Goal: Task Accomplishment & Management: Complete application form

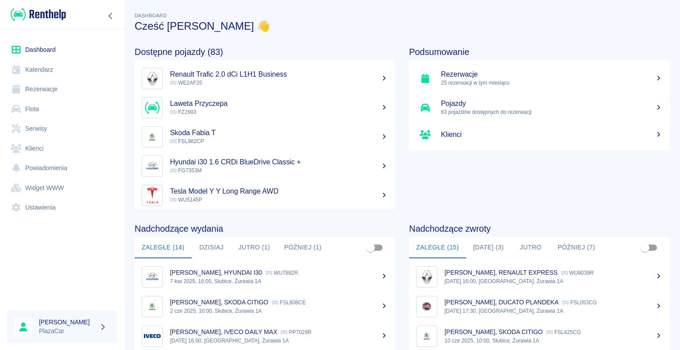
click at [459, 78] on h5 "Rezerwacje" at bounding box center [552, 74] width 222 height 9
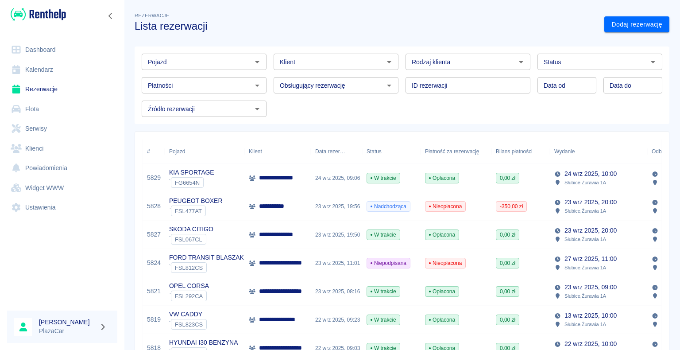
click at [20, 13] on img at bounding box center [38, 14] width 55 height 15
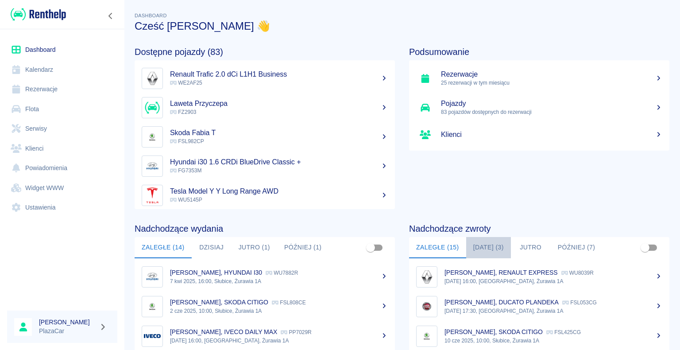
click at [482, 245] on button "[DATE] (3)" at bounding box center [488, 247] width 45 height 21
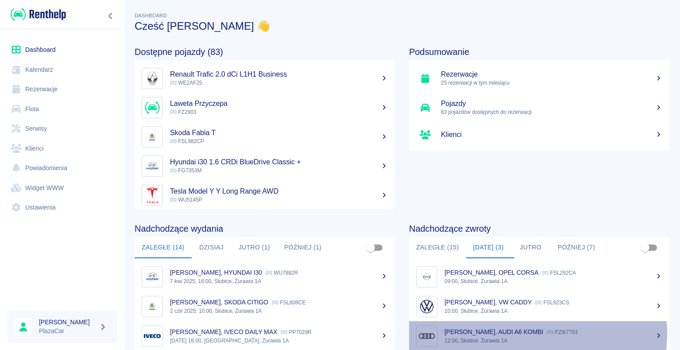
click at [494, 333] on p "[PERSON_NAME], AUDI A6 KOMBI" at bounding box center [494, 331] width 99 height 7
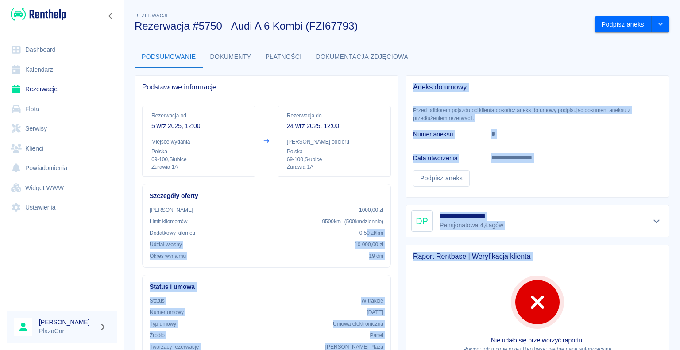
drag, startPoint x: 411, startPoint y: 277, endPoint x: 434, endPoint y: 276, distance: 23.5
click at [434, 276] on div "**********" at bounding box center [399, 351] width 542 height 567
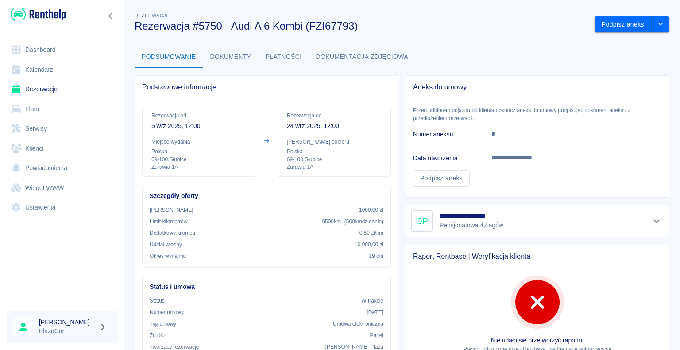
click at [455, 9] on div "Rezerwacje Rezerwacja #5750 - Audi A 6 Kombi (FZI67793)" at bounding box center [358, 18] width 460 height 29
click at [657, 23] on icon "drop-down" at bounding box center [660, 24] width 7 height 6
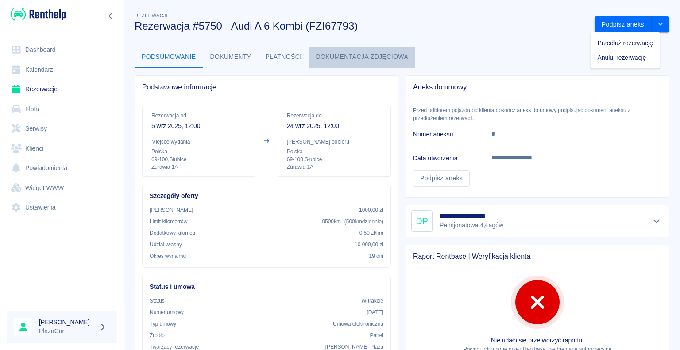
click at [404, 47] on button "Dokumentacja zdjęciowa" at bounding box center [362, 57] width 107 height 21
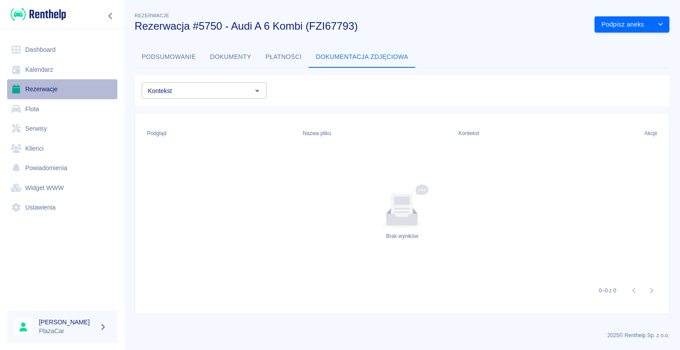
click at [43, 89] on link "Rezerwacje" at bounding box center [62, 89] width 110 height 20
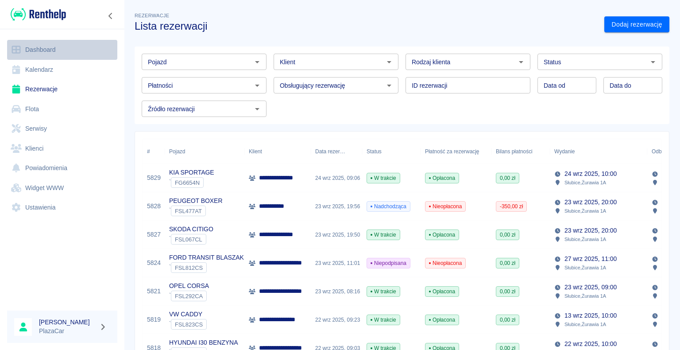
click at [47, 49] on link "Dashboard" at bounding box center [62, 50] width 110 height 20
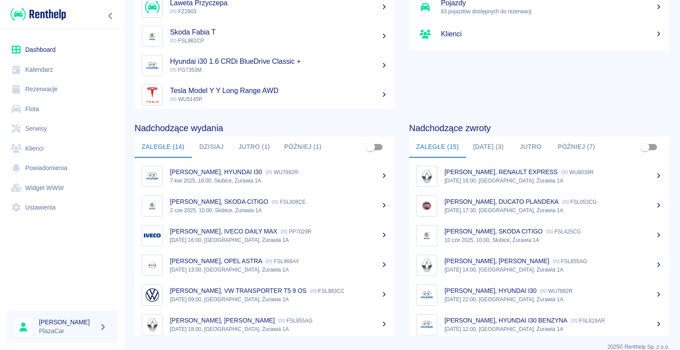
scroll to position [112, 0]
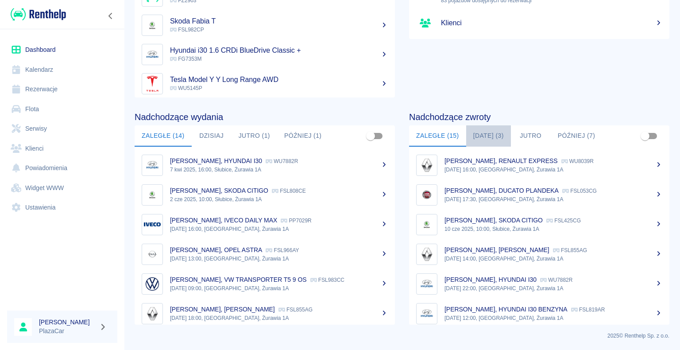
click at [493, 134] on button "[DATE] (3)" at bounding box center [488, 135] width 45 height 21
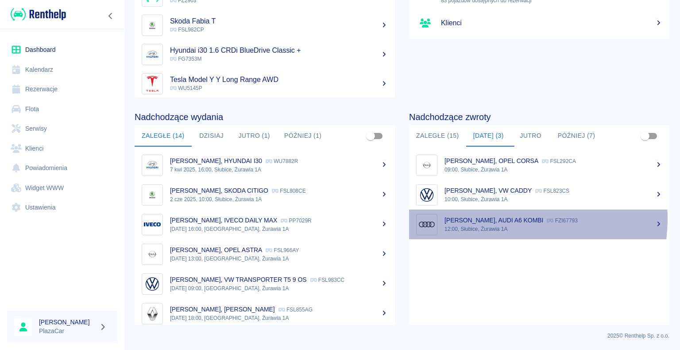
click at [503, 219] on p "[PERSON_NAME], AUDI A6 KOMBI" at bounding box center [494, 220] width 99 height 7
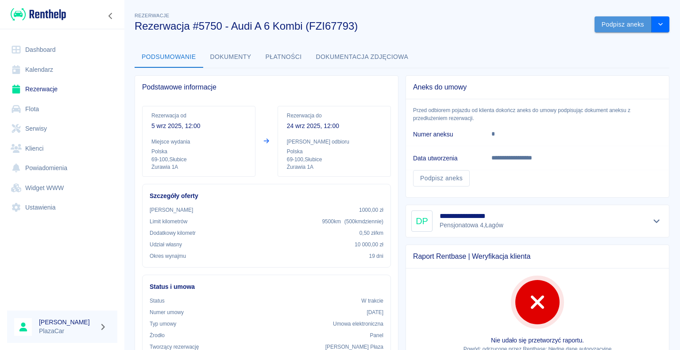
click at [612, 22] on button "Podpisz aneks" at bounding box center [623, 24] width 57 height 16
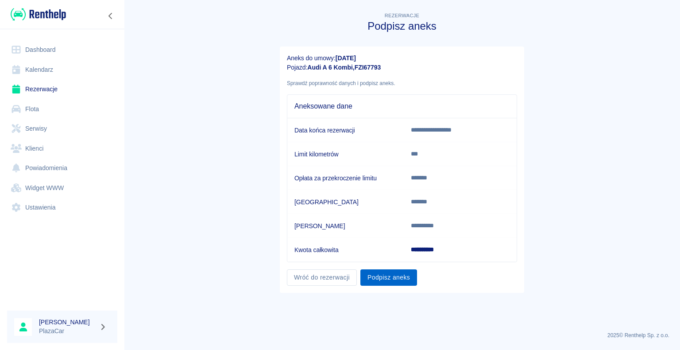
click at [393, 275] on button "Podpisz aneks" at bounding box center [389, 277] width 57 height 16
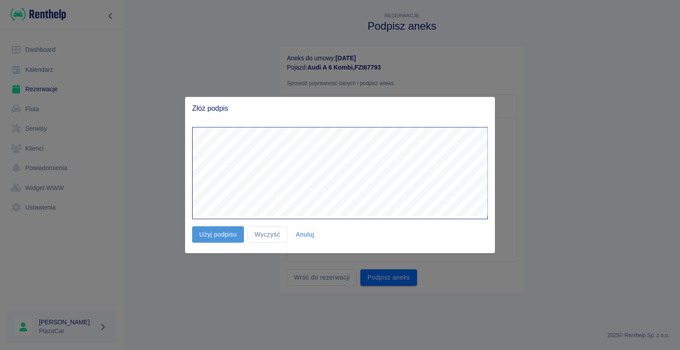
click at [225, 236] on button "Użyj podpisu" at bounding box center [218, 234] width 52 height 16
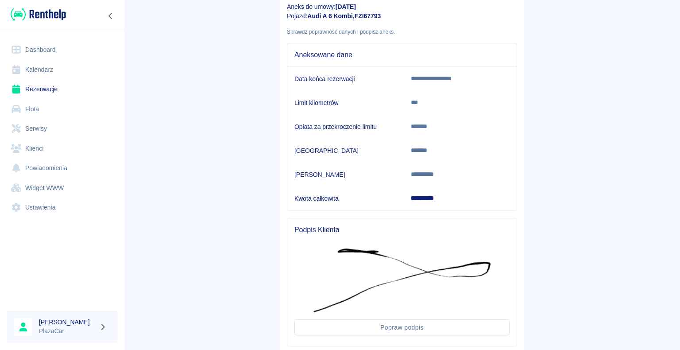
scroll to position [103, 0]
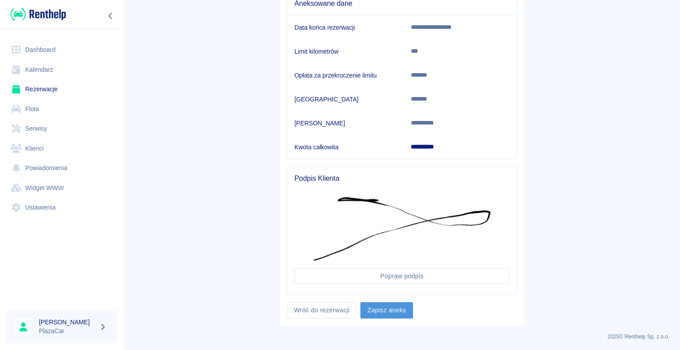
click at [390, 308] on button "Zapisz aneks" at bounding box center [387, 310] width 53 height 16
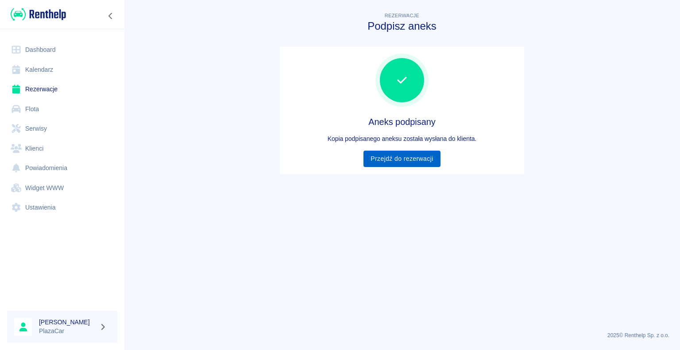
click at [398, 158] on link "Przejdź do rezerwacji" at bounding box center [402, 159] width 77 height 16
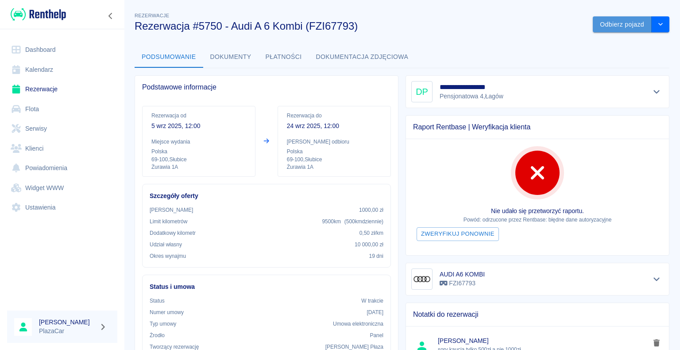
click at [617, 24] on button "Odbierz pojazd" at bounding box center [622, 24] width 59 height 16
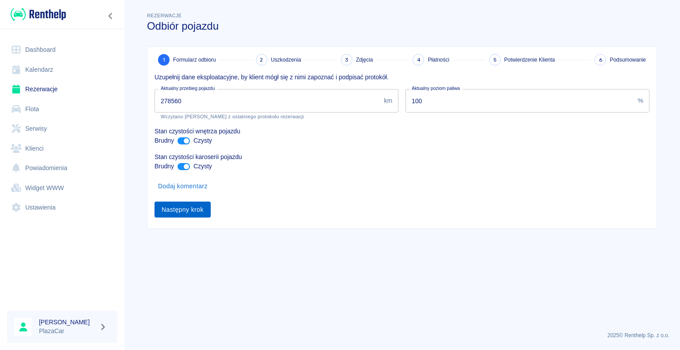
click at [175, 210] on button "Następny krok" at bounding box center [183, 210] width 56 height 16
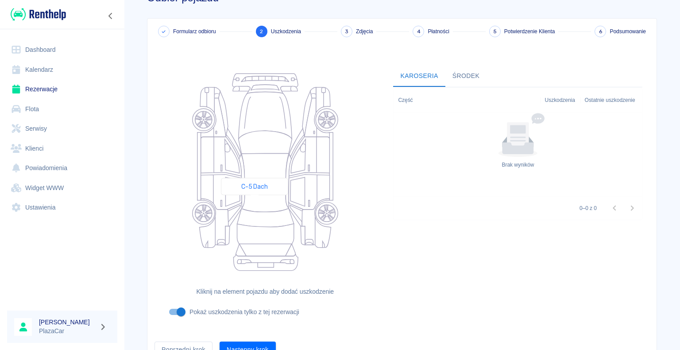
scroll to position [73, 0]
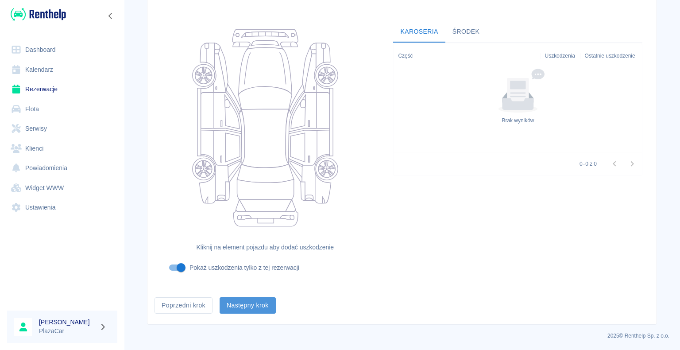
click at [243, 303] on button "Następny krok" at bounding box center [248, 305] width 56 height 16
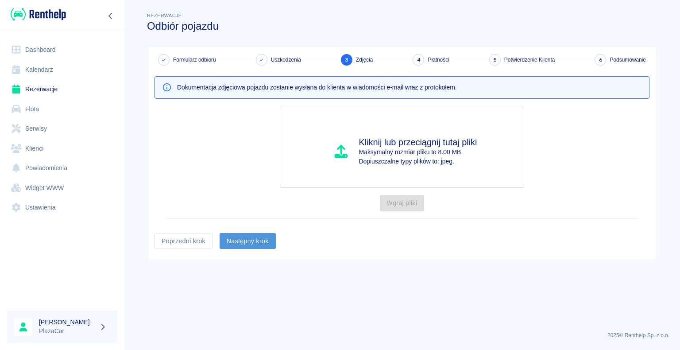
click at [249, 241] on button "Następny krok" at bounding box center [248, 241] width 56 height 16
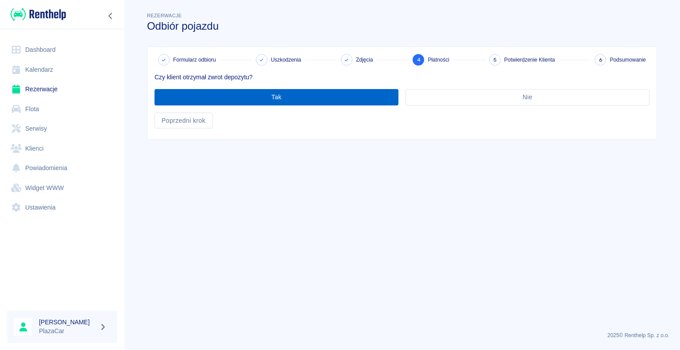
click at [294, 96] on button "Tak" at bounding box center [277, 97] width 244 height 16
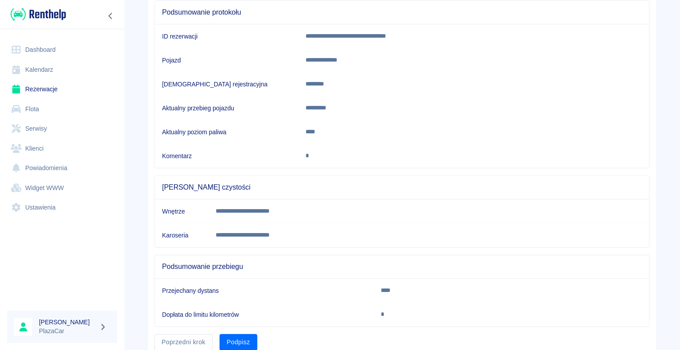
scroll to position [124, 0]
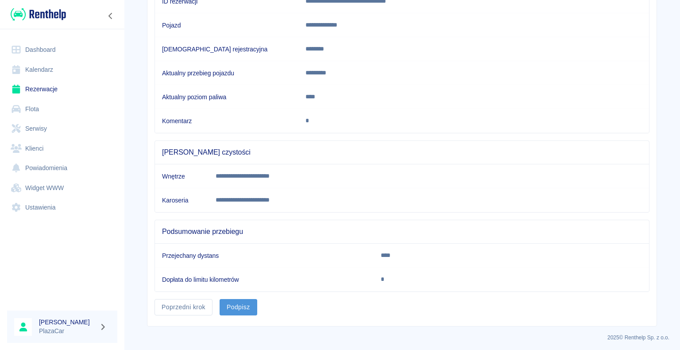
click at [228, 304] on button "Podpisz" at bounding box center [239, 307] width 38 height 16
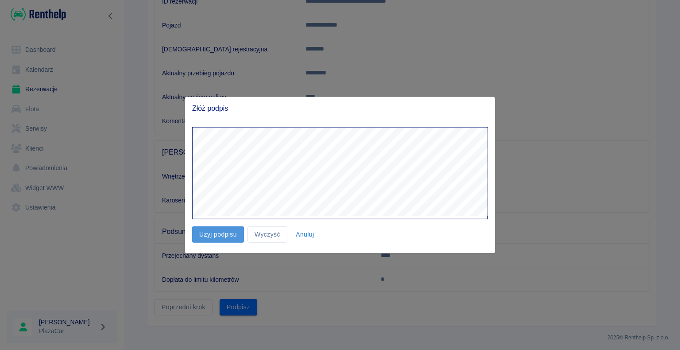
click at [223, 233] on button "Użyj podpisu" at bounding box center [218, 234] width 52 height 16
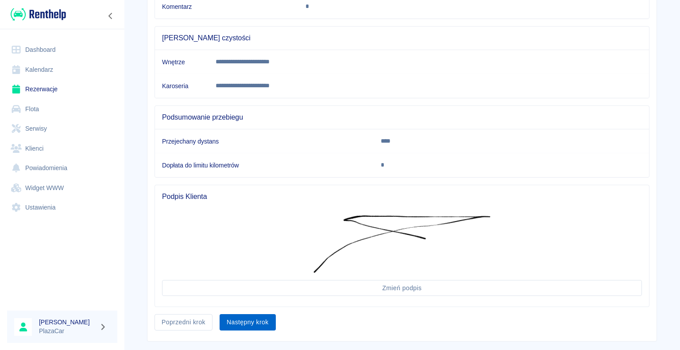
scroll to position [253, 0]
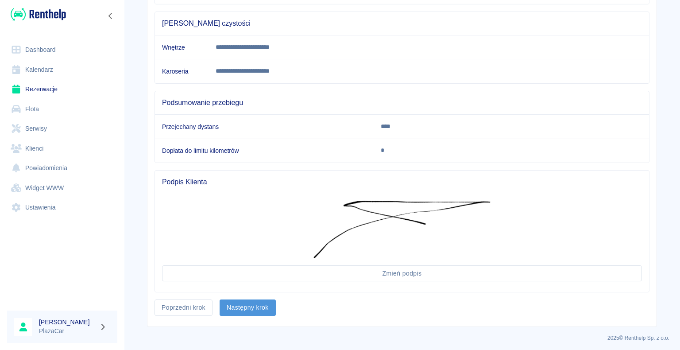
click at [252, 306] on button "Następny krok" at bounding box center [248, 307] width 56 height 16
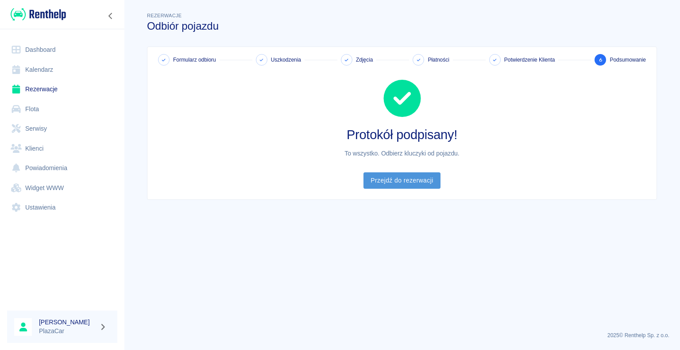
click at [404, 178] on link "Przejdź do rezerwacji" at bounding box center [402, 180] width 77 height 16
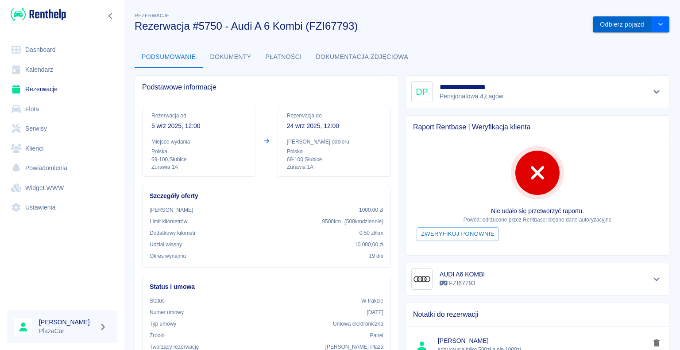
click at [611, 23] on button "Odbierz pojazd" at bounding box center [622, 24] width 59 height 16
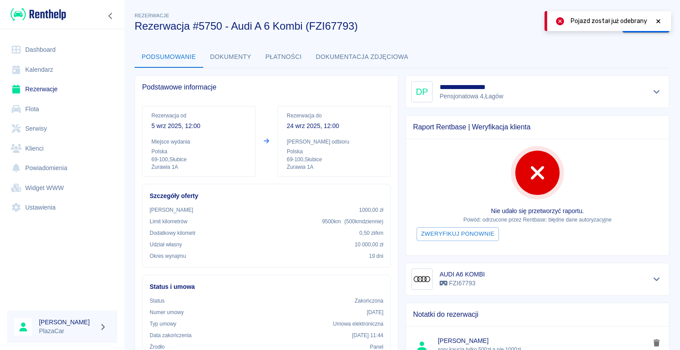
click at [657, 20] on icon at bounding box center [659, 21] width 8 height 6
click at [633, 25] on button "Zarchiwizuj" at bounding box center [646, 24] width 47 height 16
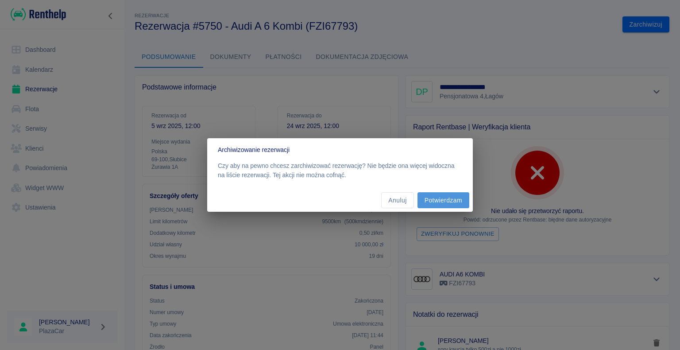
click at [437, 199] on button "Potwierdzam" at bounding box center [444, 200] width 52 height 16
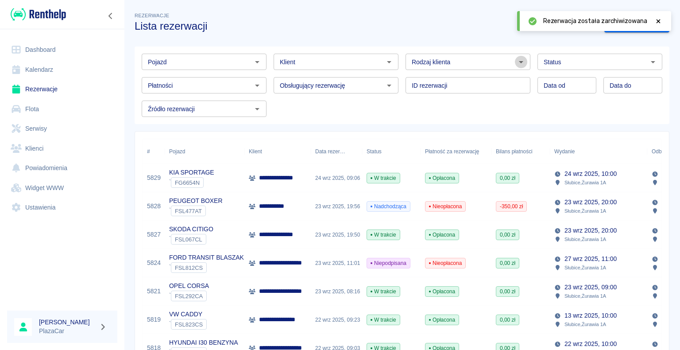
click at [519, 62] on icon "Otwórz" at bounding box center [521, 62] width 4 height 2
click at [471, 79] on li "Osoba prywatna" at bounding box center [464, 81] width 123 height 15
type input "Osoba prywatna"
click at [656, 21] on icon at bounding box center [659, 21] width 8 height 6
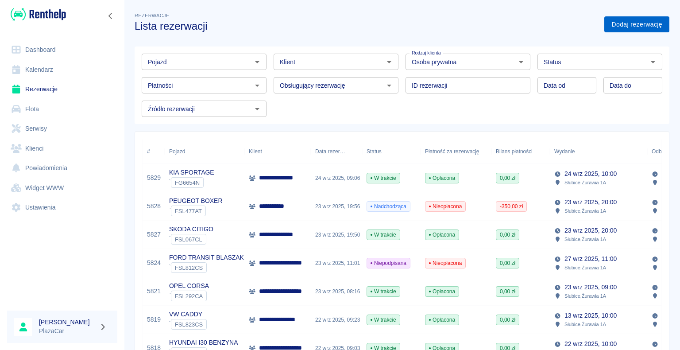
click at [624, 25] on link "Dodaj rezerwację" at bounding box center [637, 24] width 65 height 16
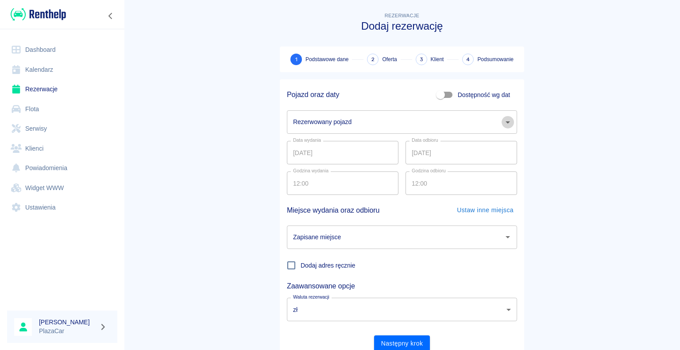
click at [504, 123] on icon "Otwórz" at bounding box center [508, 122] width 11 height 11
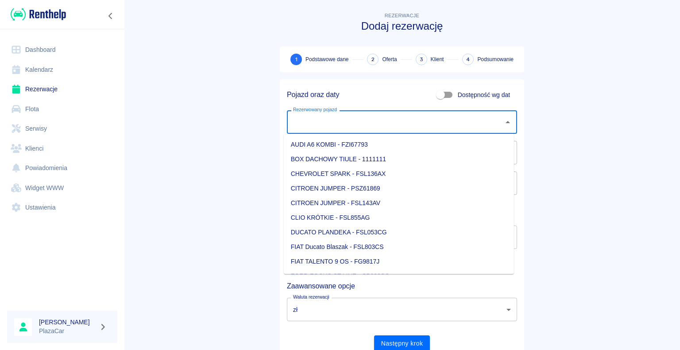
click at [389, 146] on li "AUDI A6 KOMBI - FZI67793" at bounding box center [399, 144] width 230 height 15
type input "AUDI A6 KOMBI - FZI67793"
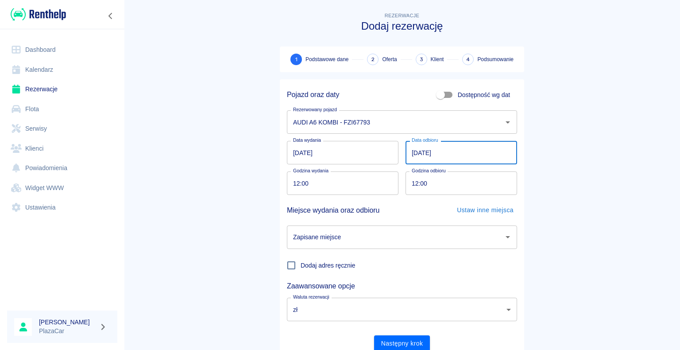
click at [415, 152] on input "[DATE]" at bounding box center [462, 152] width 112 height 23
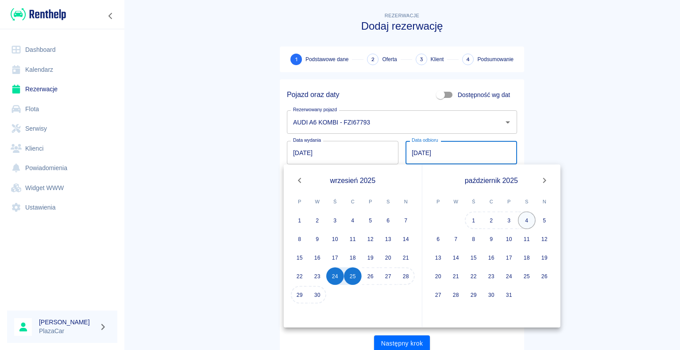
click at [530, 219] on button "4" at bounding box center [527, 220] width 18 height 18
type input "[DATE]"
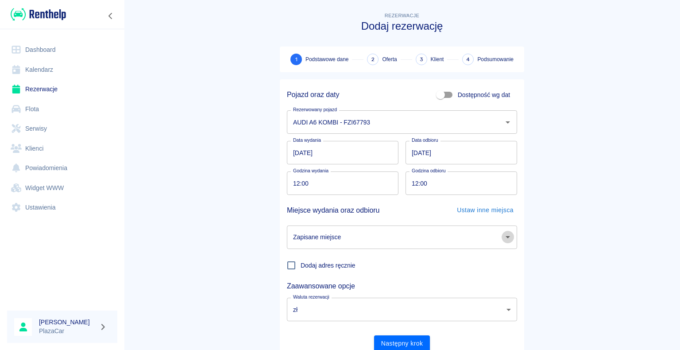
click at [505, 238] on icon "Otwórz" at bounding box center [508, 237] width 11 height 11
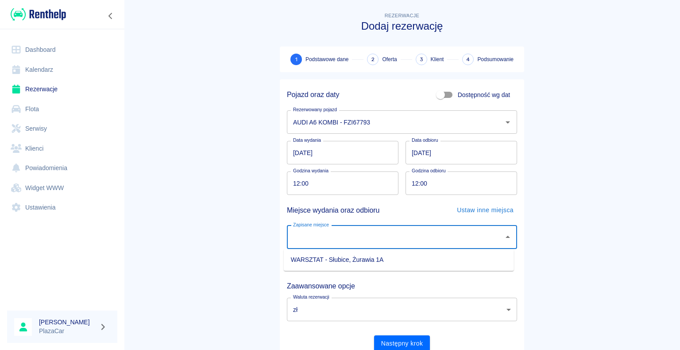
click at [463, 256] on li "WARSZTAT - Słubice, Żurawia 1A" at bounding box center [399, 260] width 230 height 15
type input "WARSZTAT - Słubice, Żurawia 1A"
click at [401, 343] on button "Następny krok" at bounding box center [402, 343] width 56 height 16
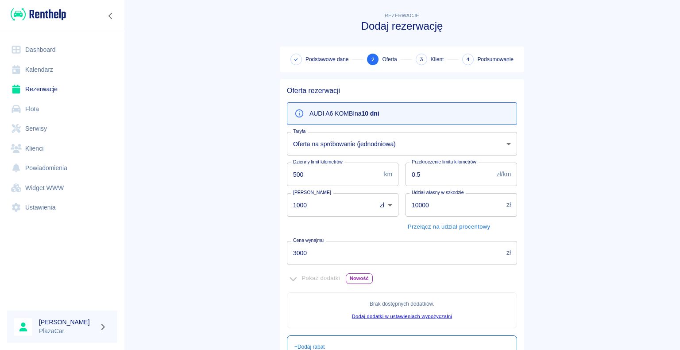
scroll to position [44, 0]
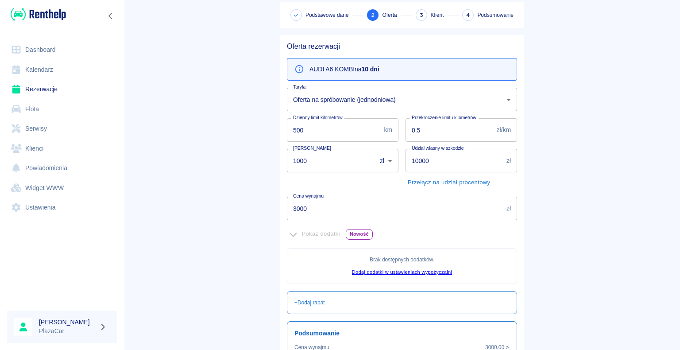
click at [303, 208] on input "3000" at bounding box center [395, 208] width 216 height 23
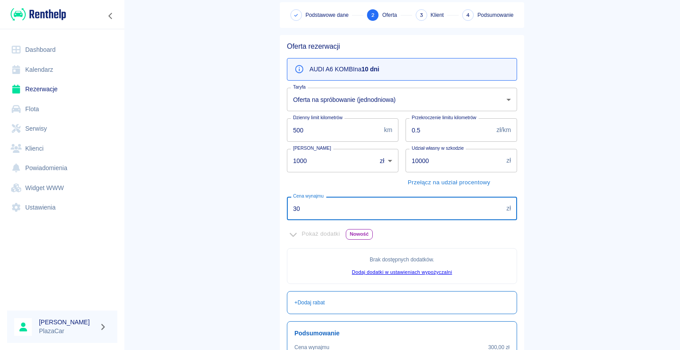
type input "3"
type input "1800"
drag, startPoint x: 303, startPoint y: 159, endPoint x: 296, endPoint y: 163, distance: 8.6
click at [298, 162] on input "1000" at bounding box center [328, 160] width 83 height 23
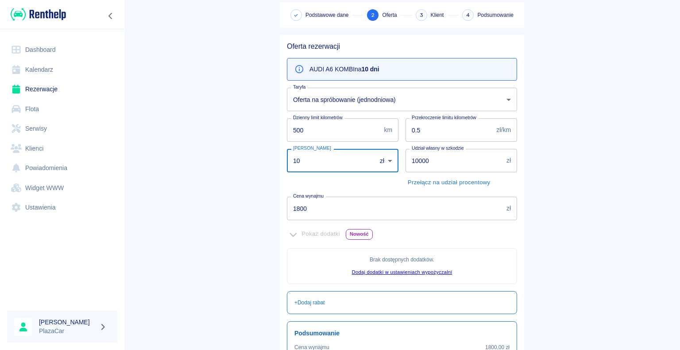
type input "1"
type input "000"
click at [244, 176] on main "Rezerwacje Dodaj rezerwację Podstawowe dane 2 Oferta 3 Klient 4 Podsumowanie Of…" at bounding box center [402, 203] width 556 height 475
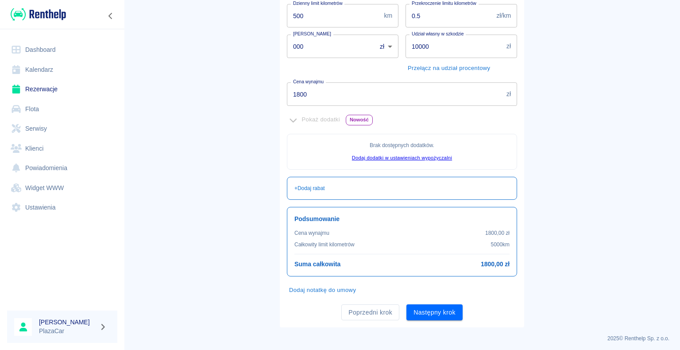
scroll to position [161, 0]
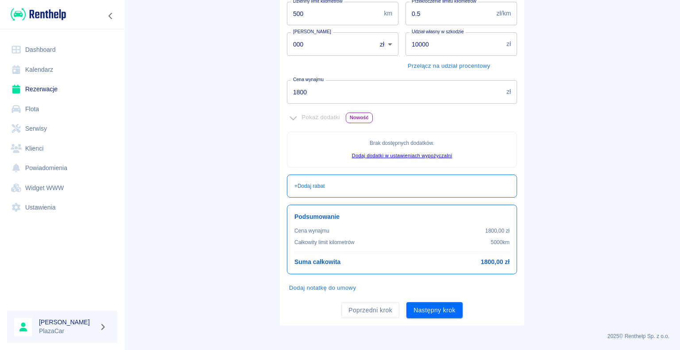
click at [425, 310] on button "Następny krok" at bounding box center [435, 310] width 56 height 16
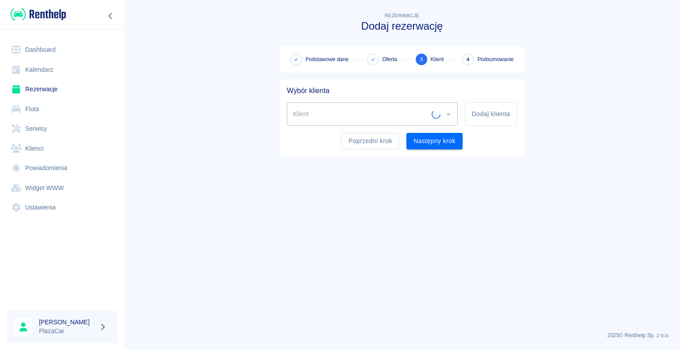
scroll to position [0, 0]
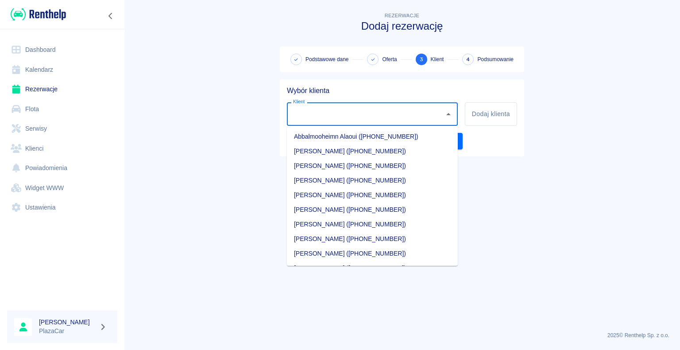
click at [308, 113] on div "Klient Klient" at bounding box center [372, 113] width 171 height 23
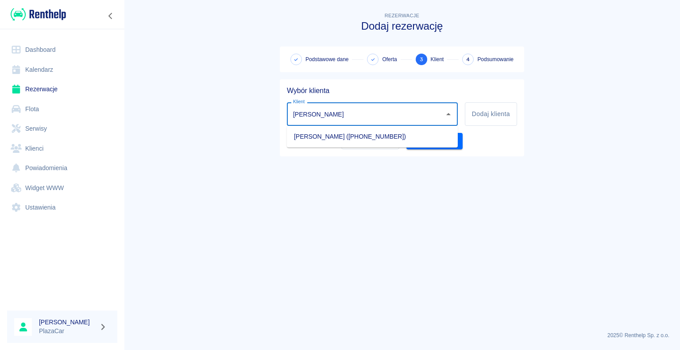
click at [354, 139] on li "[PERSON_NAME] ([PHONE_NUMBER])" at bounding box center [372, 136] width 171 height 15
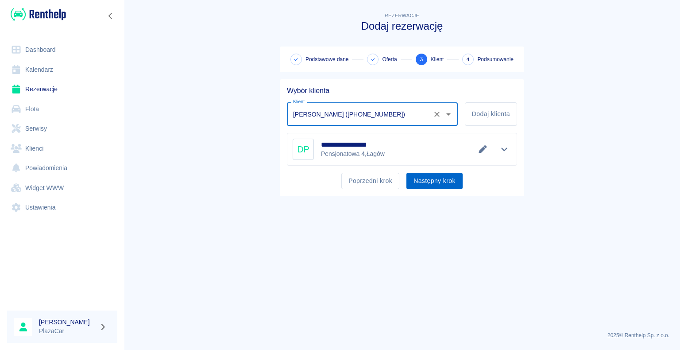
type input "[PERSON_NAME] ([PHONE_NUMBER])"
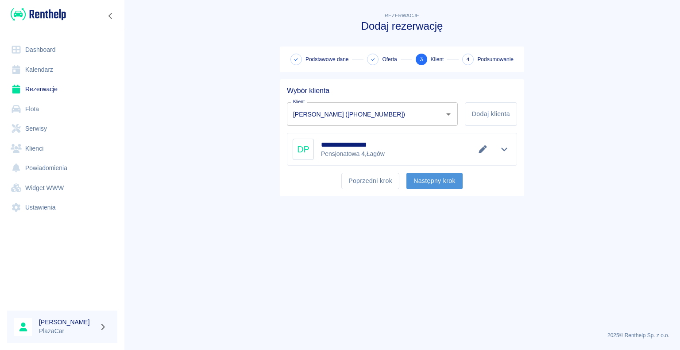
click at [427, 179] on button "Następny krok" at bounding box center [435, 181] width 56 height 16
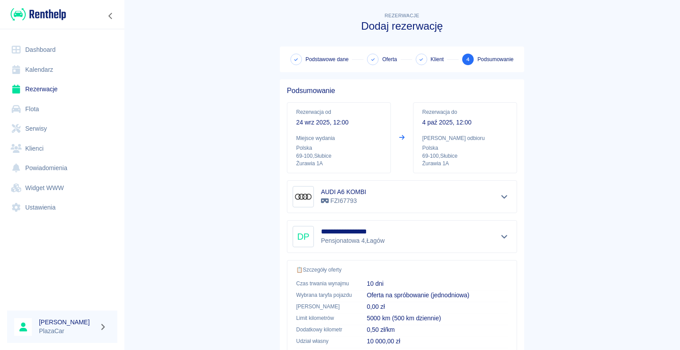
scroll to position [126, 0]
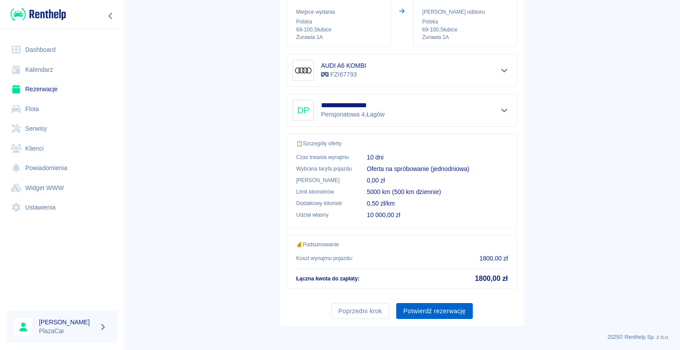
click at [428, 311] on button "Potwierdź rezerwację" at bounding box center [434, 311] width 77 height 16
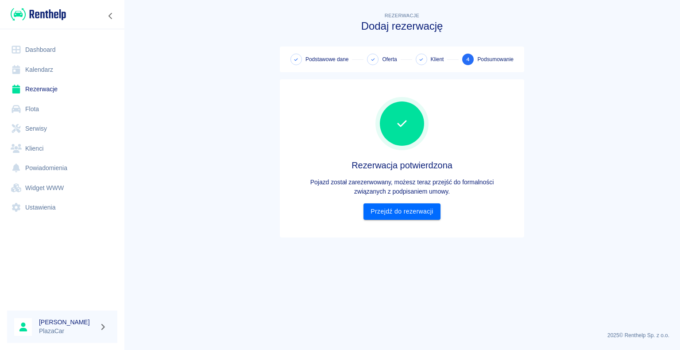
scroll to position [0, 0]
click at [401, 212] on link "Przejdź do rezerwacji" at bounding box center [402, 211] width 77 height 16
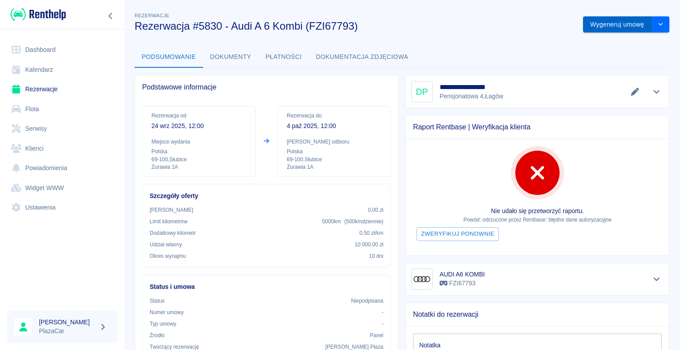
click at [606, 25] on button "Wygeneruj umowę" at bounding box center [617, 24] width 69 height 16
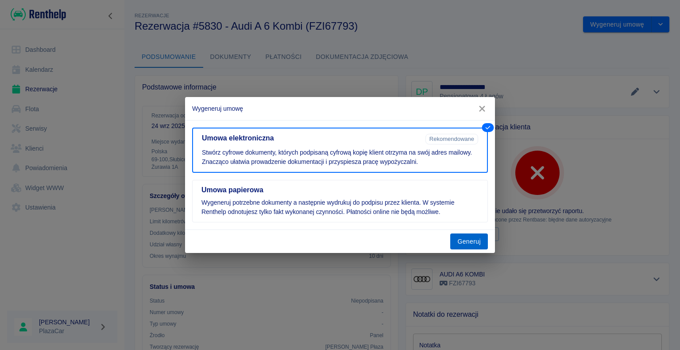
click at [466, 244] on button "Generuj" at bounding box center [470, 241] width 38 height 16
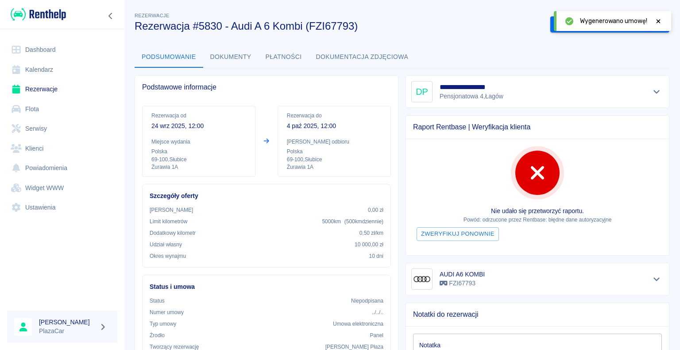
click at [660, 20] on icon at bounding box center [659, 21] width 8 height 6
click at [603, 26] on button "Podpisz umowę elektroniczną" at bounding box center [601, 24] width 101 height 16
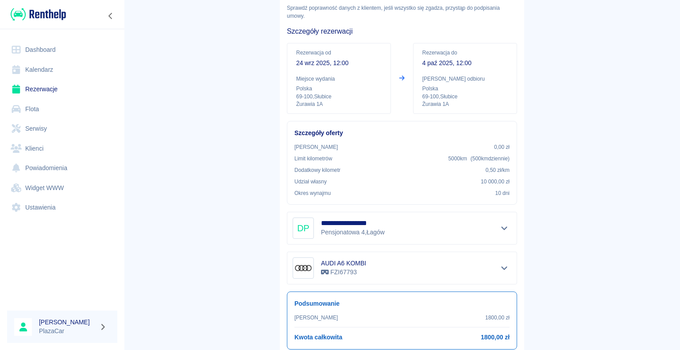
scroll to position [104, 0]
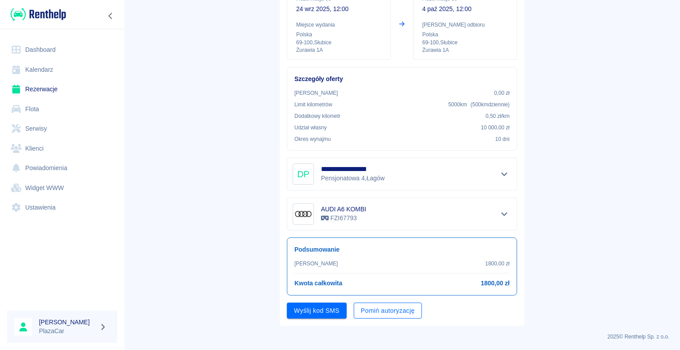
click at [373, 310] on button "Pomiń autoryzację" at bounding box center [388, 311] width 68 height 16
click at [323, 310] on button "Podpisz umowę" at bounding box center [317, 311] width 60 height 16
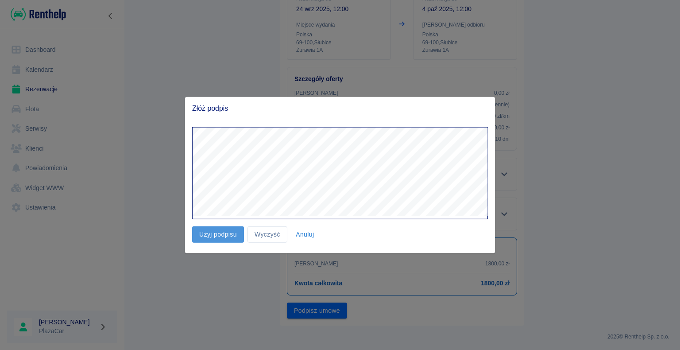
click at [221, 233] on button "Użyj podpisu" at bounding box center [218, 234] width 52 height 16
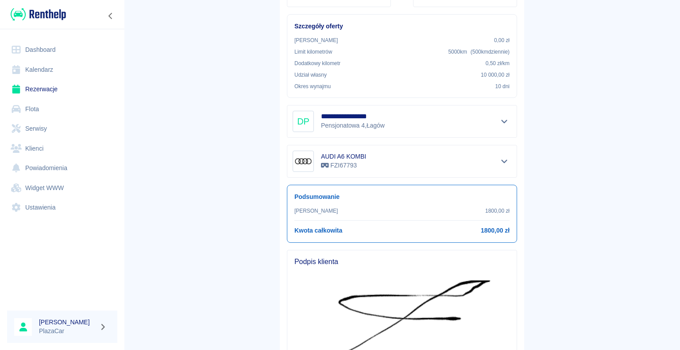
scroll to position [260, 0]
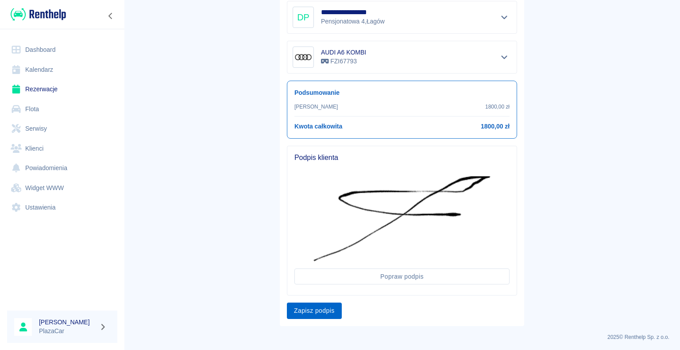
click at [314, 305] on button "Zapisz podpis" at bounding box center [314, 311] width 55 height 16
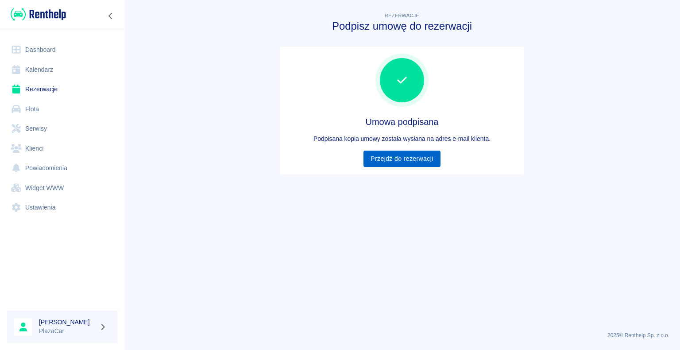
click at [402, 157] on link "Przejdź do rezerwacji" at bounding box center [402, 159] width 77 height 16
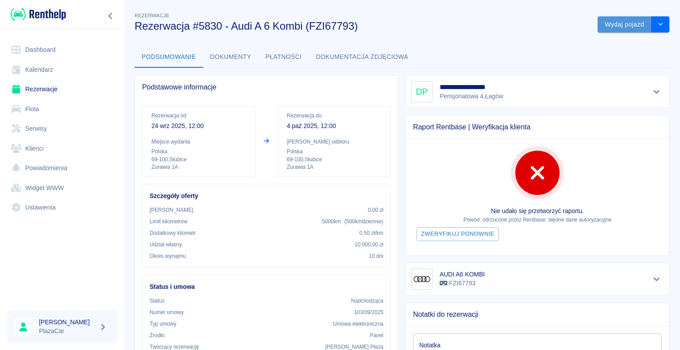
click at [621, 23] on button "Wydaj pojazd" at bounding box center [625, 24] width 54 height 16
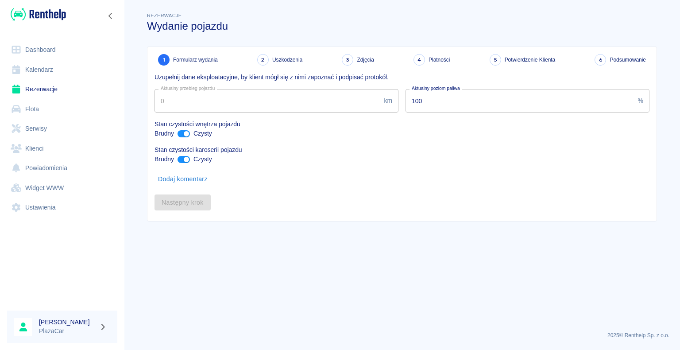
type input "278560"
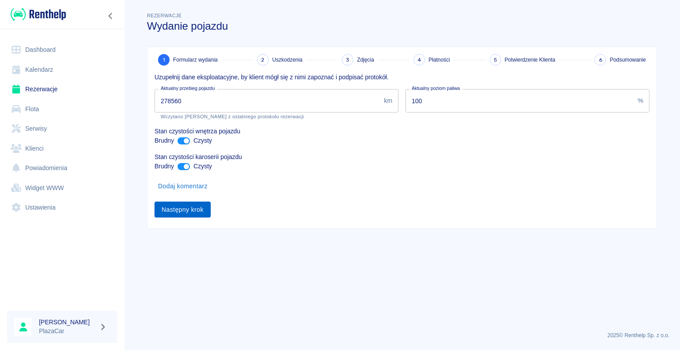
click at [178, 209] on button "Następny krok" at bounding box center [183, 210] width 56 height 16
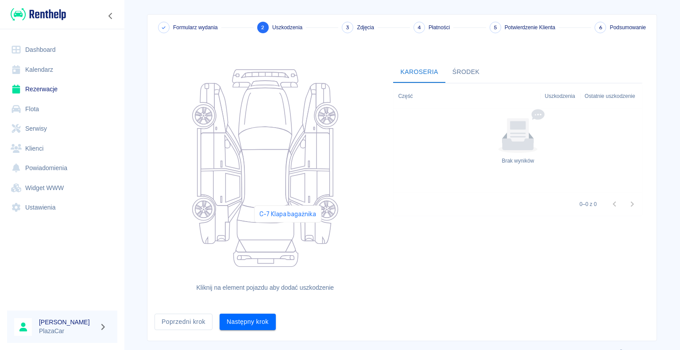
scroll to position [48, 0]
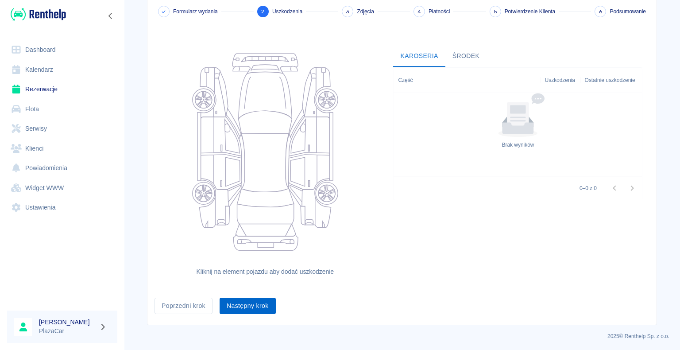
click at [251, 302] on button "Następny krok" at bounding box center [248, 306] width 56 height 16
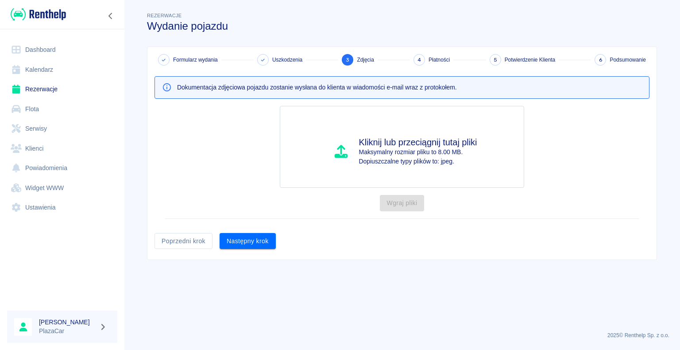
scroll to position [0, 0]
click at [237, 235] on button "Następny krok" at bounding box center [248, 241] width 56 height 16
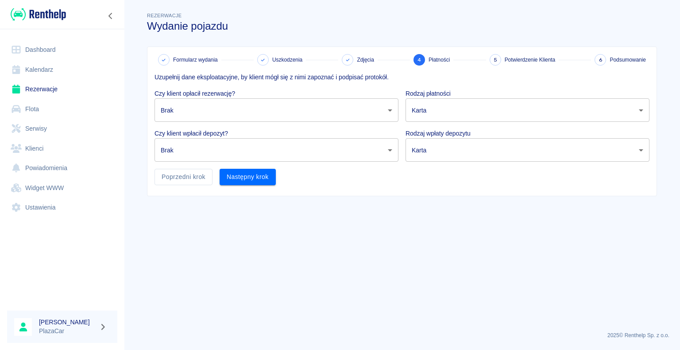
click at [390, 111] on body "Używamy plików Cookies, by zapewnić Ci najlepsze możliwe doświadczenie. Aby dow…" at bounding box center [340, 175] width 680 height 350
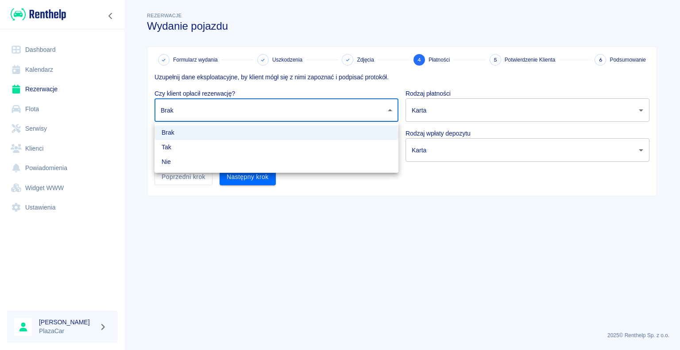
click at [345, 142] on li "Tak" at bounding box center [277, 147] width 244 height 15
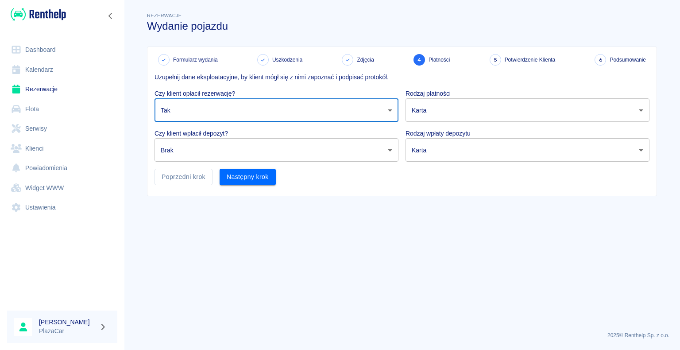
type input "true"
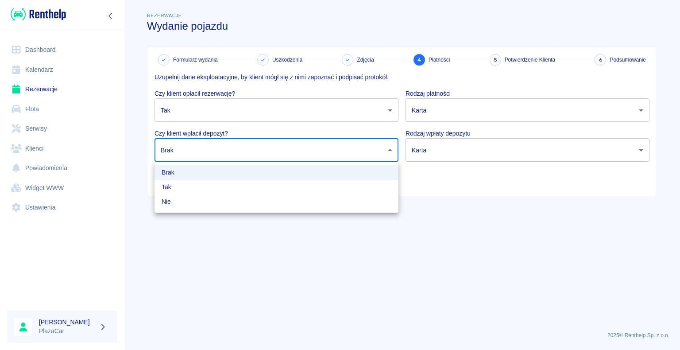
click at [392, 148] on body "Używamy plików Cookies, by zapewnić Ci najlepsze możliwe doświadczenie. Aby dow…" at bounding box center [340, 175] width 680 height 350
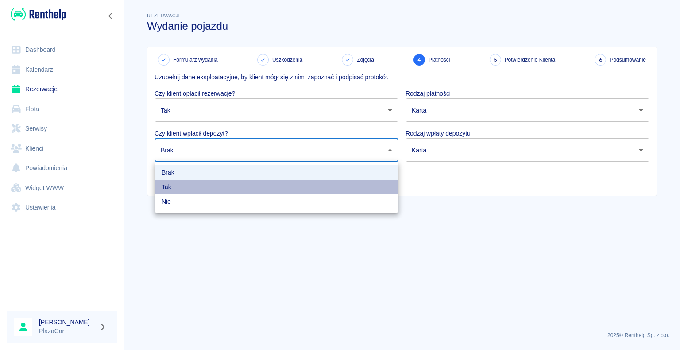
click at [337, 182] on li "Tak" at bounding box center [277, 187] width 244 height 15
type input "true"
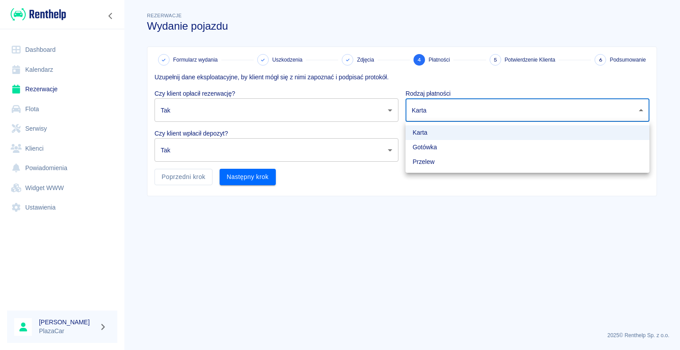
click at [621, 107] on body "Używamy plików Cookies, by zapewnić Ci najlepsze możliwe doświadczenie. Aby dow…" at bounding box center [340, 175] width 680 height 350
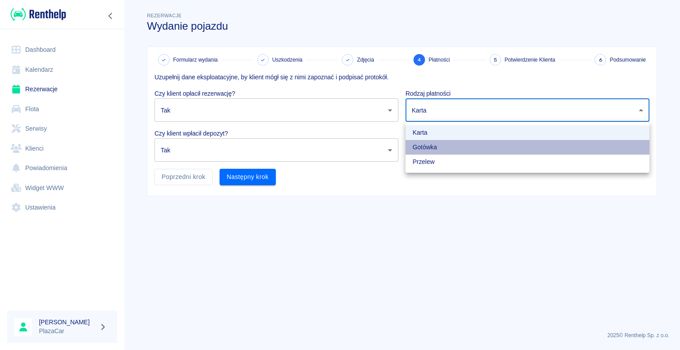
click at [571, 141] on li "Gotówka" at bounding box center [528, 147] width 244 height 15
type input "cash"
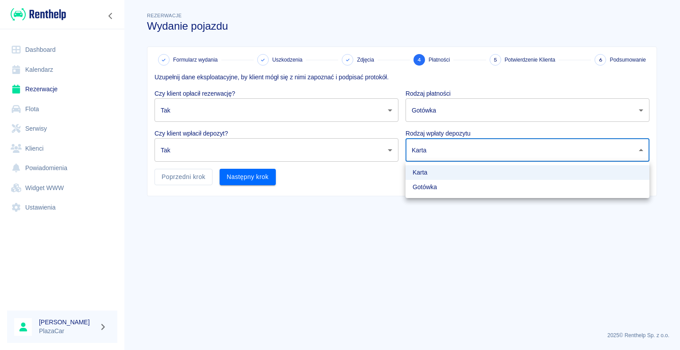
click at [571, 141] on body "Używamy plików Cookies, by zapewnić Ci najlepsze możliwe doświadczenie. Aby dow…" at bounding box center [340, 175] width 680 height 350
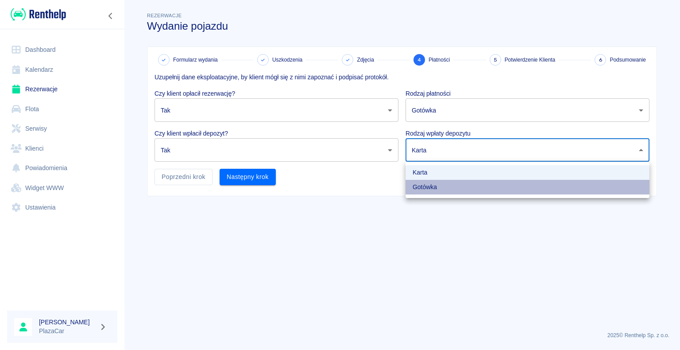
drag, startPoint x: 520, startPoint y: 184, endPoint x: 484, endPoint y: 184, distance: 36.3
click at [521, 184] on li "Gotówka" at bounding box center [528, 187] width 244 height 15
type input "cash"
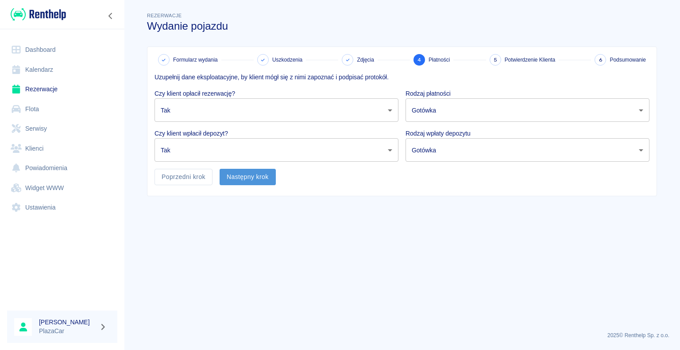
click at [256, 179] on button "Następny krok" at bounding box center [248, 177] width 56 height 16
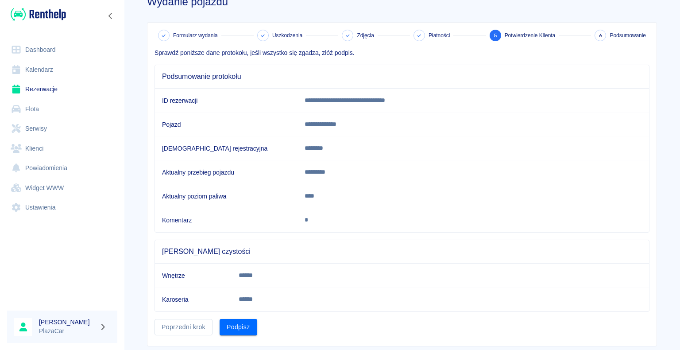
scroll to position [44, 0]
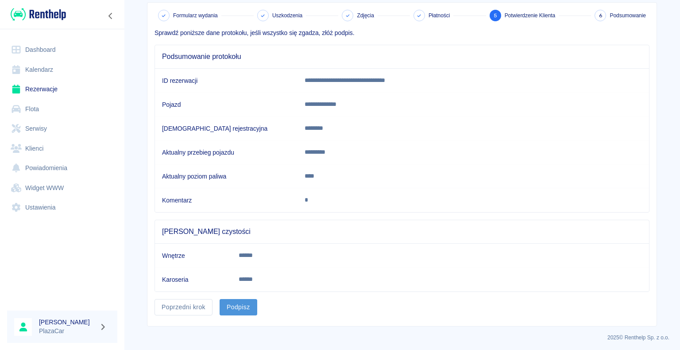
click at [239, 308] on button "Podpisz" at bounding box center [239, 307] width 38 height 16
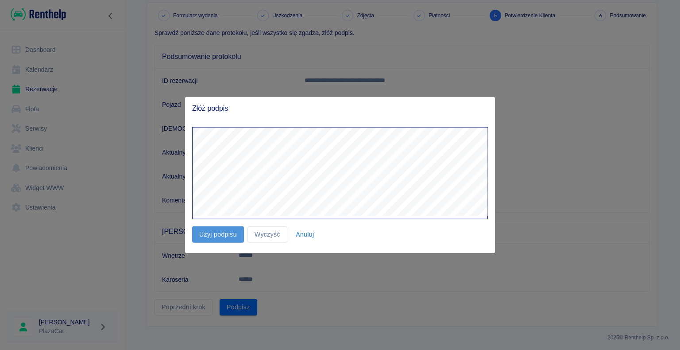
drag, startPoint x: 222, startPoint y: 228, endPoint x: 220, endPoint y: 233, distance: 5.2
click at [220, 233] on button "Użyj podpisu" at bounding box center [218, 234] width 52 height 16
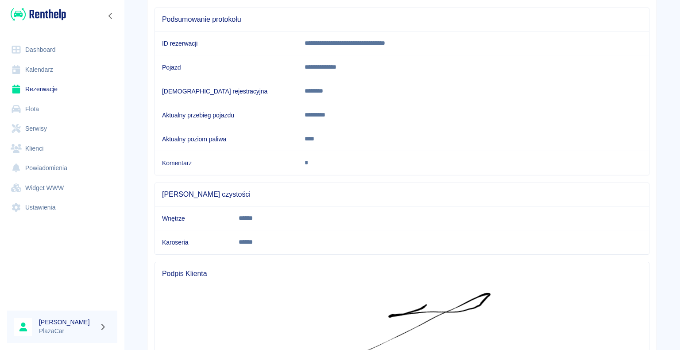
scroll to position [201, 0]
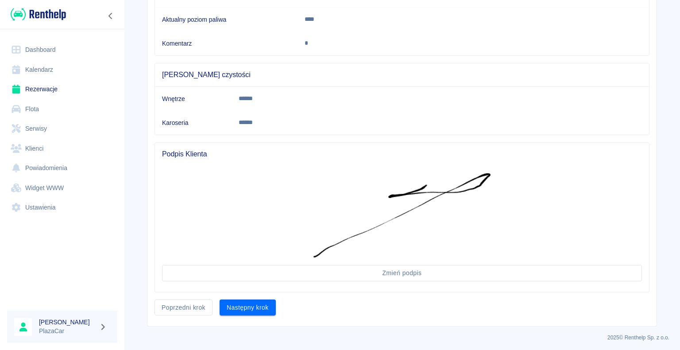
click at [242, 307] on button "Następny krok" at bounding box center [248, 307] width 56 height 16
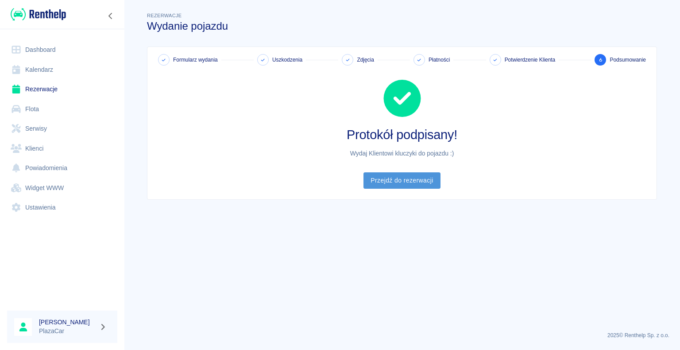
click at [404, 175] on link "Przejdź do rezerwacji" at bounding box center [402, 180] width 77 height 16
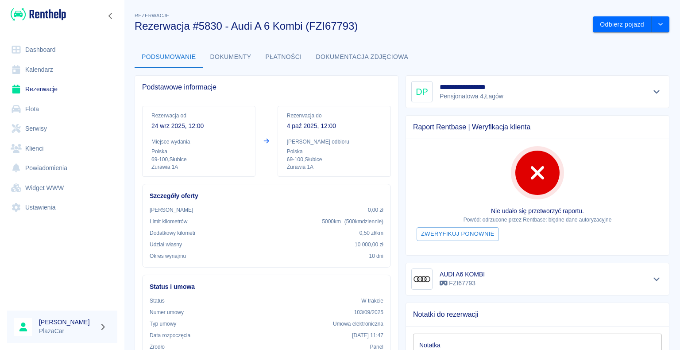
click at [523, 28] on h3 "Rezerwacja #5830 - Audi A 6 Kombi (FZI67793)" at bounding box center [360, 26] width 451 height 12
click at [31, 87] on link "Rezerwacje" at bounding box center [62, 89] width 110 height 20
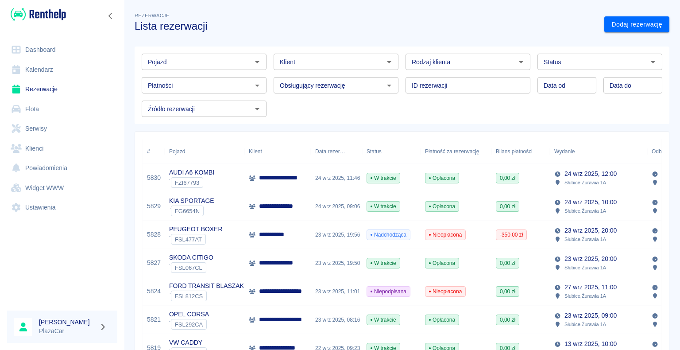
click at [360, 206] on div "24 wrz 2025, 09:06" at bounding box center [336, 206] width 51 height 28
click at [354, 239] on div "23 wrz 2025, 19:56" at bounding box center [336, 235] width 51 height 28
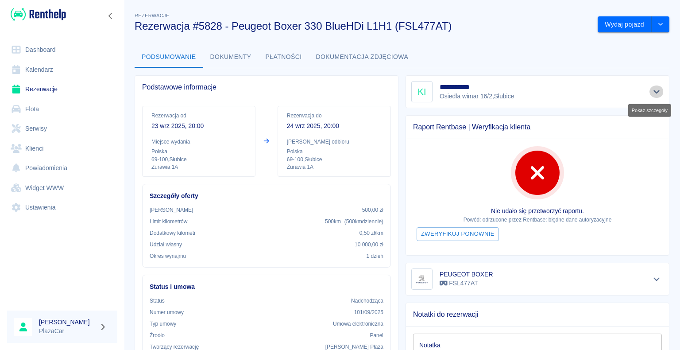
click at [652, 93] on icon "Pokaż szczegóły" at bounding box center [657, 92] width 10 height 8
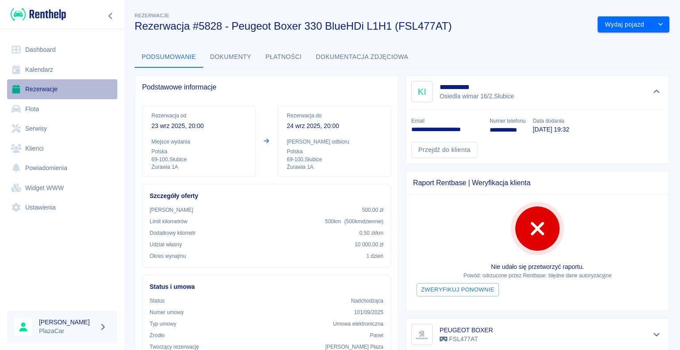
click at [41, 89] on link "Rezerwacje" at bounding box center [62, 89] width 110 height 20
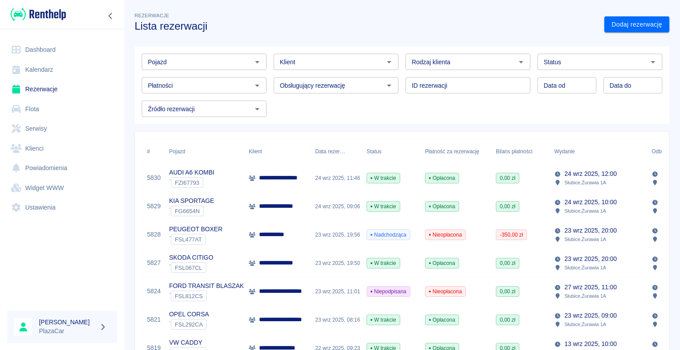
click at [648, 61] on icon "Otwórz" at bounding box center [653, 62] width 11 height 11
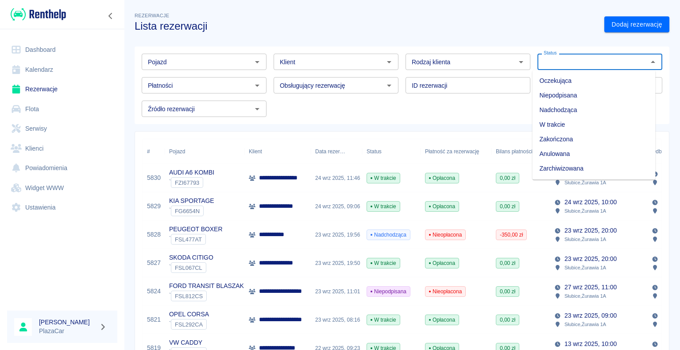
click at [571, 167] on li "Zarchiwizowana" at bounding box center [593, 168] width 123 height 15
type input "Zarchiwizowana"
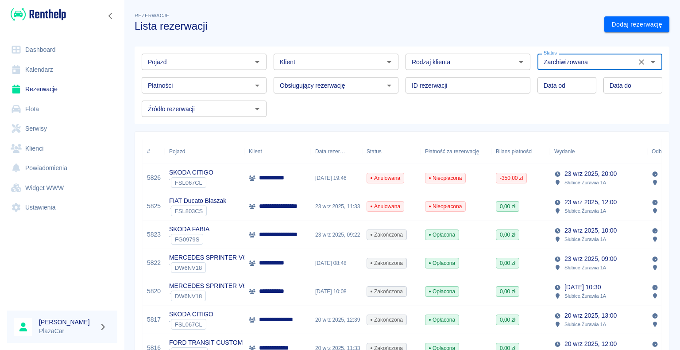
click at [361, 61] on input "Klient" at bounding box center [328, 61] width 105 height 11
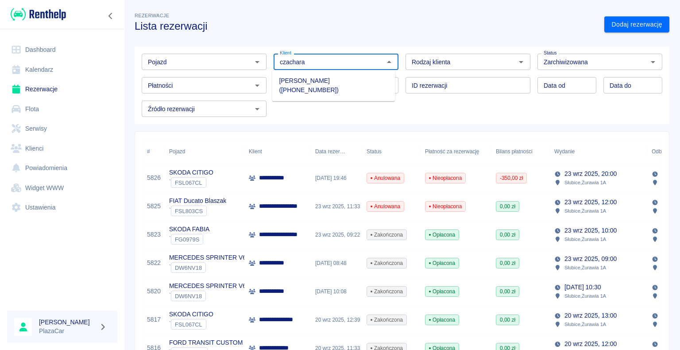
click at [360, 79] on li "[PERSON_NAME] ([PHONE_NUMBER])" at bounding box center [333, 86] width 123 height 24
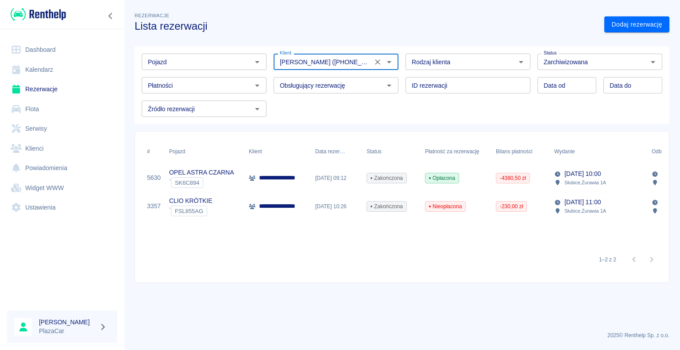
type input "[PERSON_NAME] ([PHONE_NUMBER])"
click at [233, 177] on p "OPEL ASTRA CZARNA" at bounding box center [201, 172] width 65 height 9
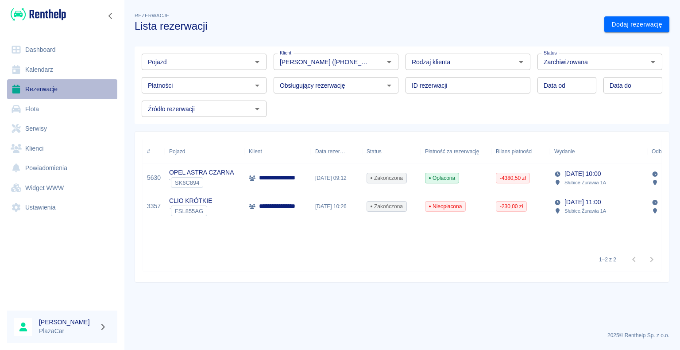
click at [59, 88] on link "Rezerwacje" at bounding box center [62, 89] width 110 height 20
click at [54, 93] on link "Rezerwacje" at bounding box center [62, 89] width 110 height 20
click at [640, 62] on icon "Wyczyść" at bounding box center [641, 62] width 9 height 9
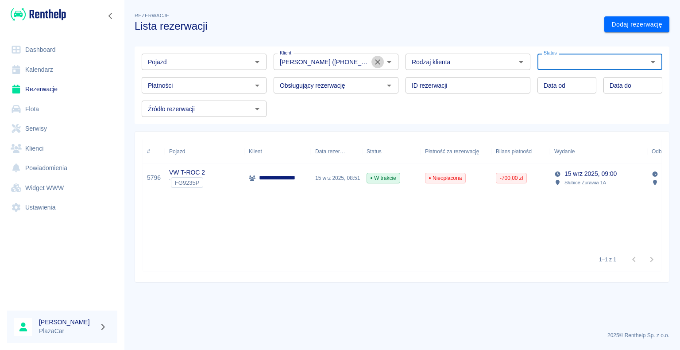
click at [379, 62] on icon "Wyczyść" at bounding box center [377, 62] width 9 height 9
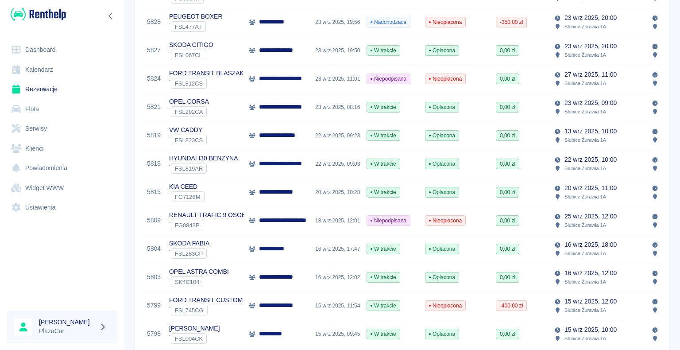
scroll to position [44, 0]
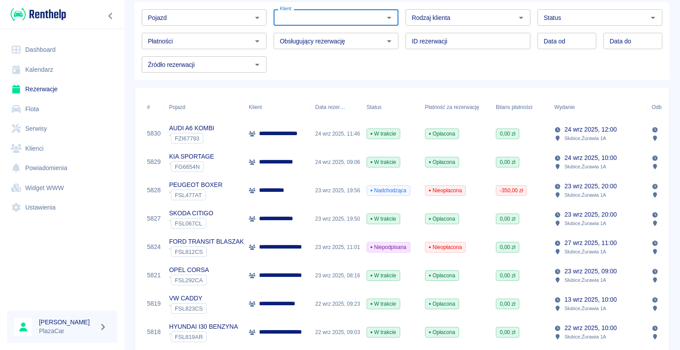
click at [47, 47] on link "Dashboard" at bounding box center [62, 50] width 110 height 20
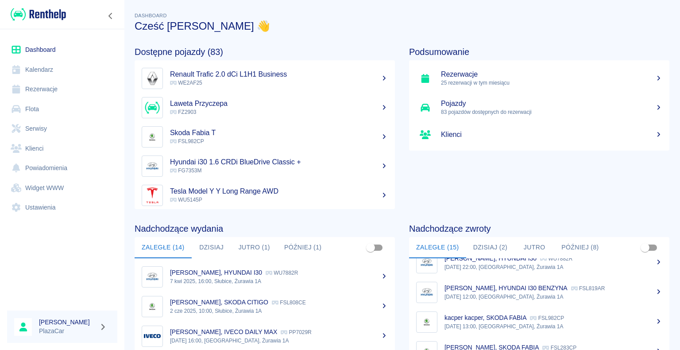
scroll to position [89, 0]
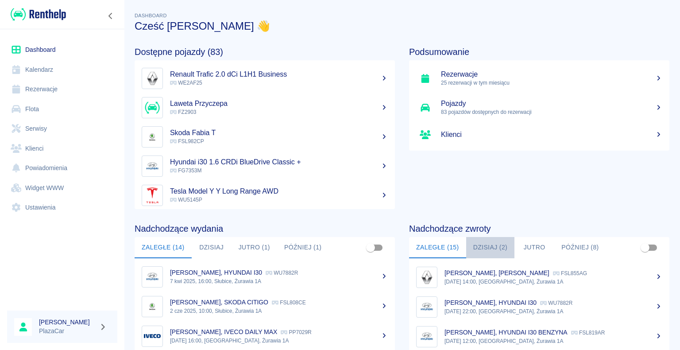
click at [487, 247] on button "Dzisiaj (2)" at bounding box center [490, 247] width 49 height 21
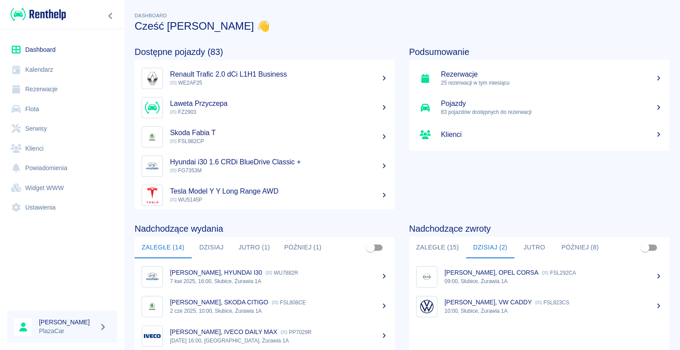
scroll to position [0, 0]
click at [43, 87] on link "Rezerwacje" at bounding box center [62, 89] width 110 height 20
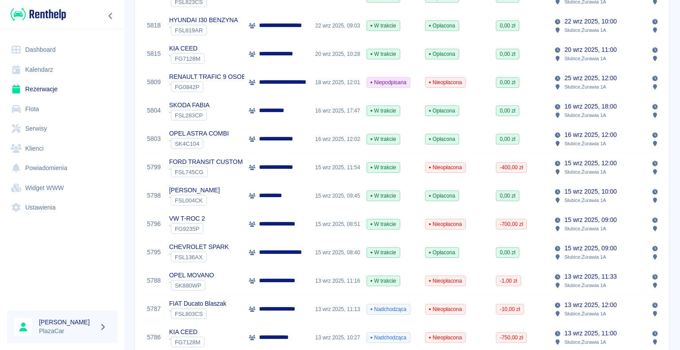
scroll to position [354, 0]
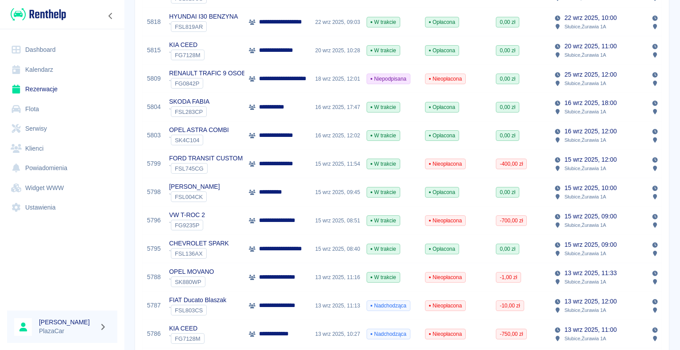
click at [282, 220] on p "**********" at bounding box center [284, 220] width 50 height 9
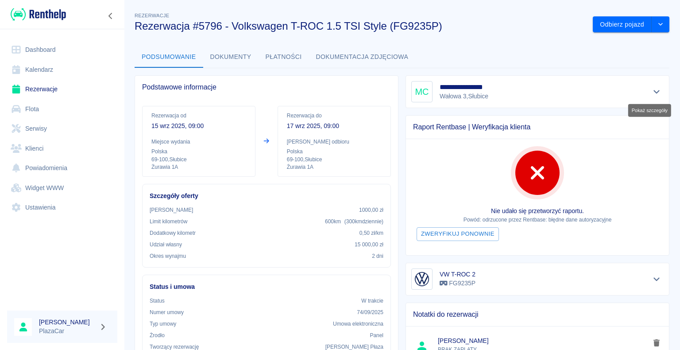
click at [652, 91] on icon "Pokaż szczegóły" at bounding box center [657, 92] width 10 height 8
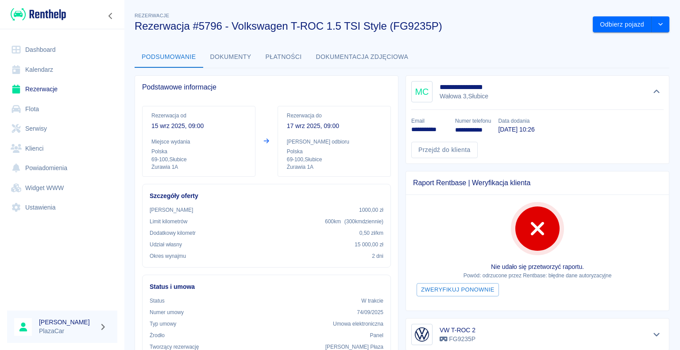
click at [39, 86] on link "Rezerwacje" at bounding box center [62, 89] width 110 height 20
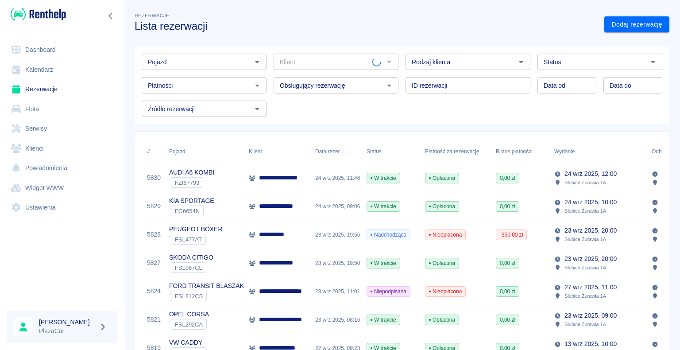
click at [648, 62] on icon "Otwórz" at bounding box center [653, 62] width 11 height 11
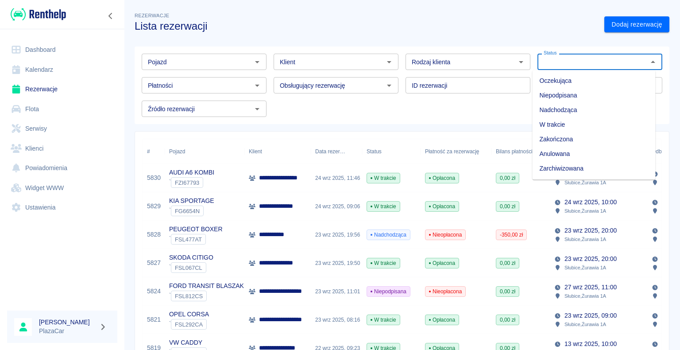
click at [579, 169] on li "Zarchiwizowana" at bounding box center [593, 168] width 123 height 15
type input "Zarchiwizowana"
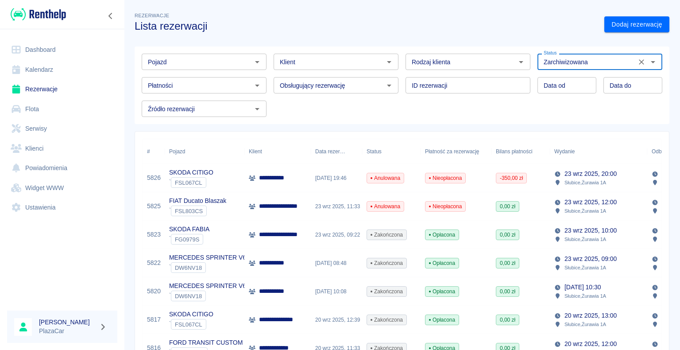
click at [298, 62] on input "Klient" at bounding box center [328, 61] width 105 height 11
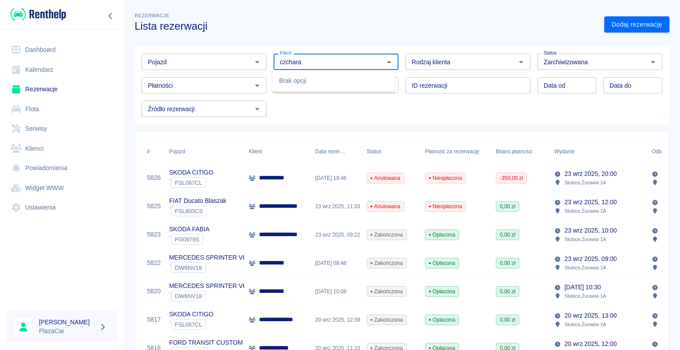
click at [519, 63] on icon "Otwórz" at bounding box center [521, 62] width 4 height 2
type input "czchara"
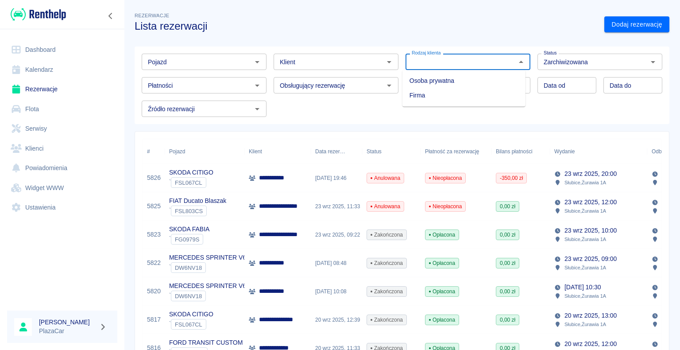
click at [491, 81] on li "Osoba prywatna" at bounding box center [464, 81] width 123 height 15
type input "Osoba prywatna"
click at [295, 62] on input "Klient" at bounding box center [328, 61] width 105 height 11
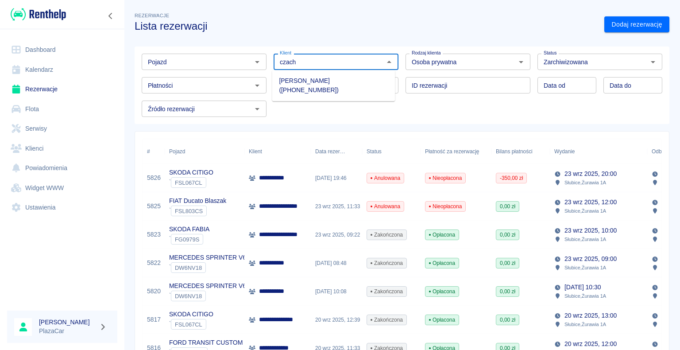
click at [363, 82] on li "[PERSON_NAME] ([PHONE_NUMBER])" at bounding box center [333, 86] width 123 height 24
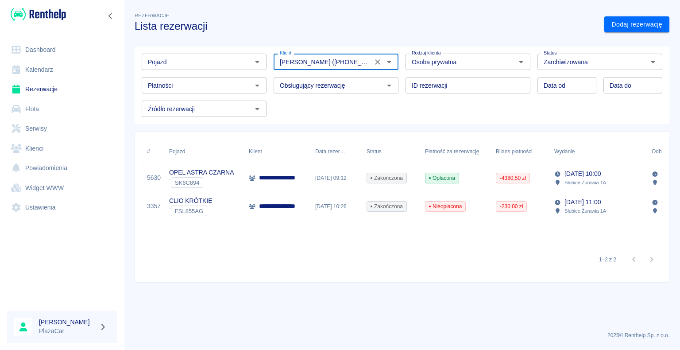
type input "[PERSON_NAME] ([PHONE_NUMBER])"
click at [319, 178] on div "[DATE] 09:12" at bounding box center [336, 178] width 51 height 28
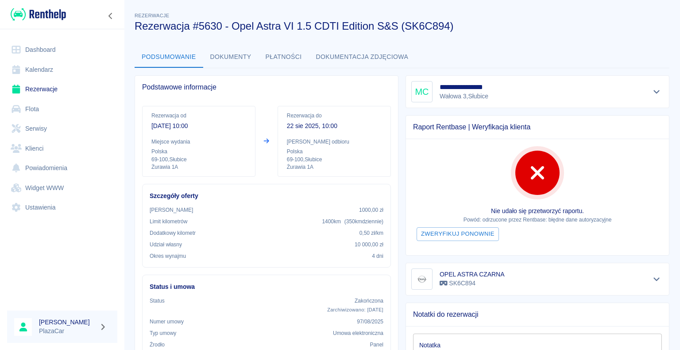
click at [37, 88] on link "Rezerwacje" at bounding box center [62, 89] width 110 height 20
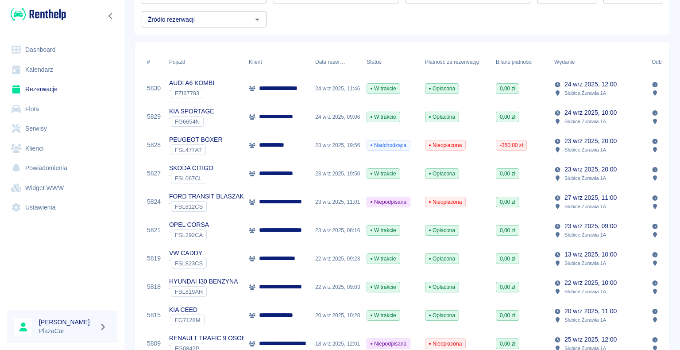
scroll to position [89, 0]
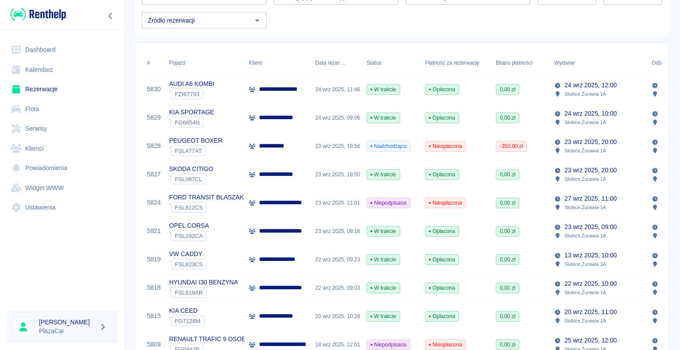
click at [258, 205] on div "**********" at bounding box center [282, 202] width 66 height 9
